Goal: Navigation & Orientation: Find specific page/section

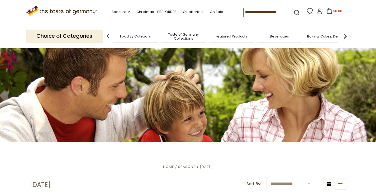
click at [146, 41] on div "Food By Category" at bounding box center [135, 36] width 45 height 12
click at [145, 41] on div "Food By Category" at bounding box center [132, 36] width 45 height 12
click at [141, 40] on div "Food By Category" at bounding box center [132, 36] width 45 height 12
click at [126, 42] on div "Food By Category" at bounding box center [132, 36] width 45 height 12
click at [124, 38] on span "Food By Category" at bounding box center [132, 36] width 31 height 4
